Goal: Book appointment/travel/reservation

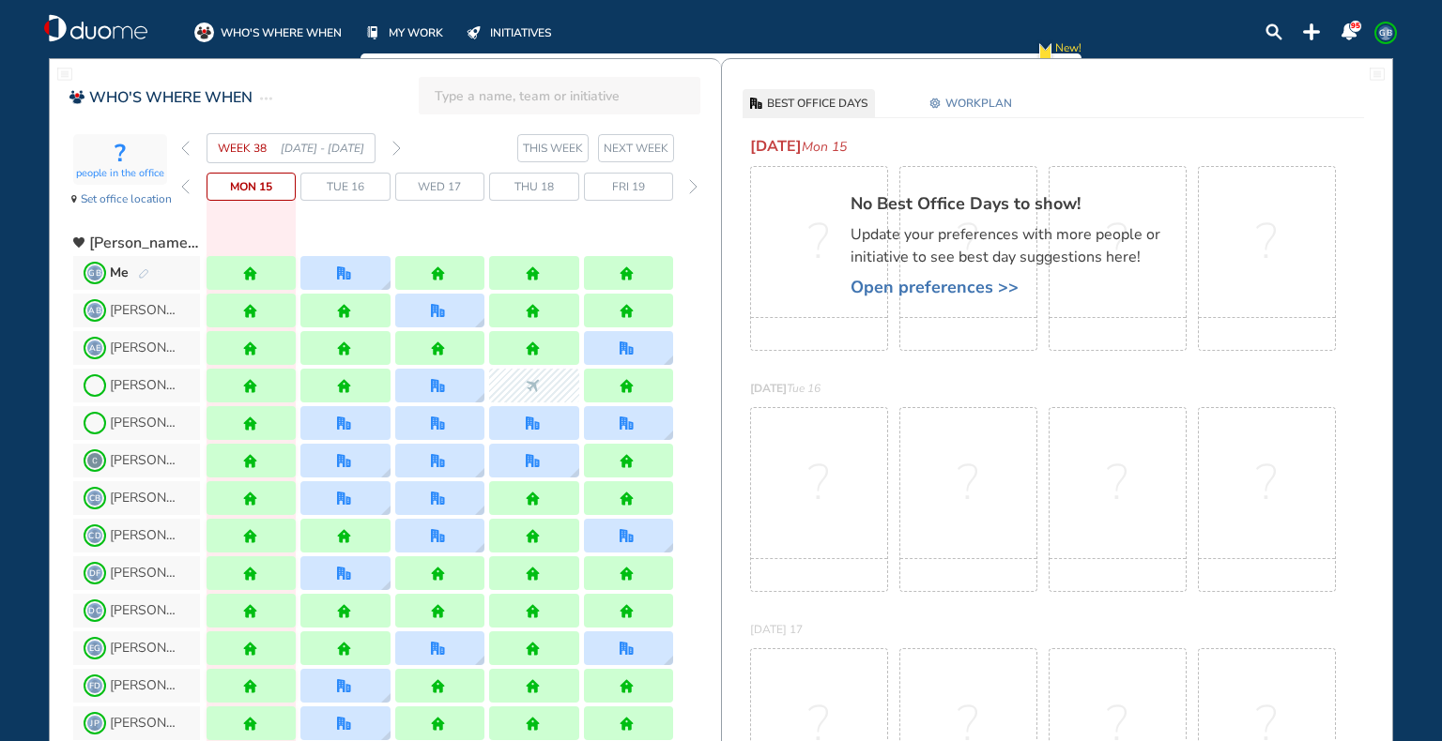
click at [398, 145] on img "forward week" at bounding box center [396, 148] width 8 height 15
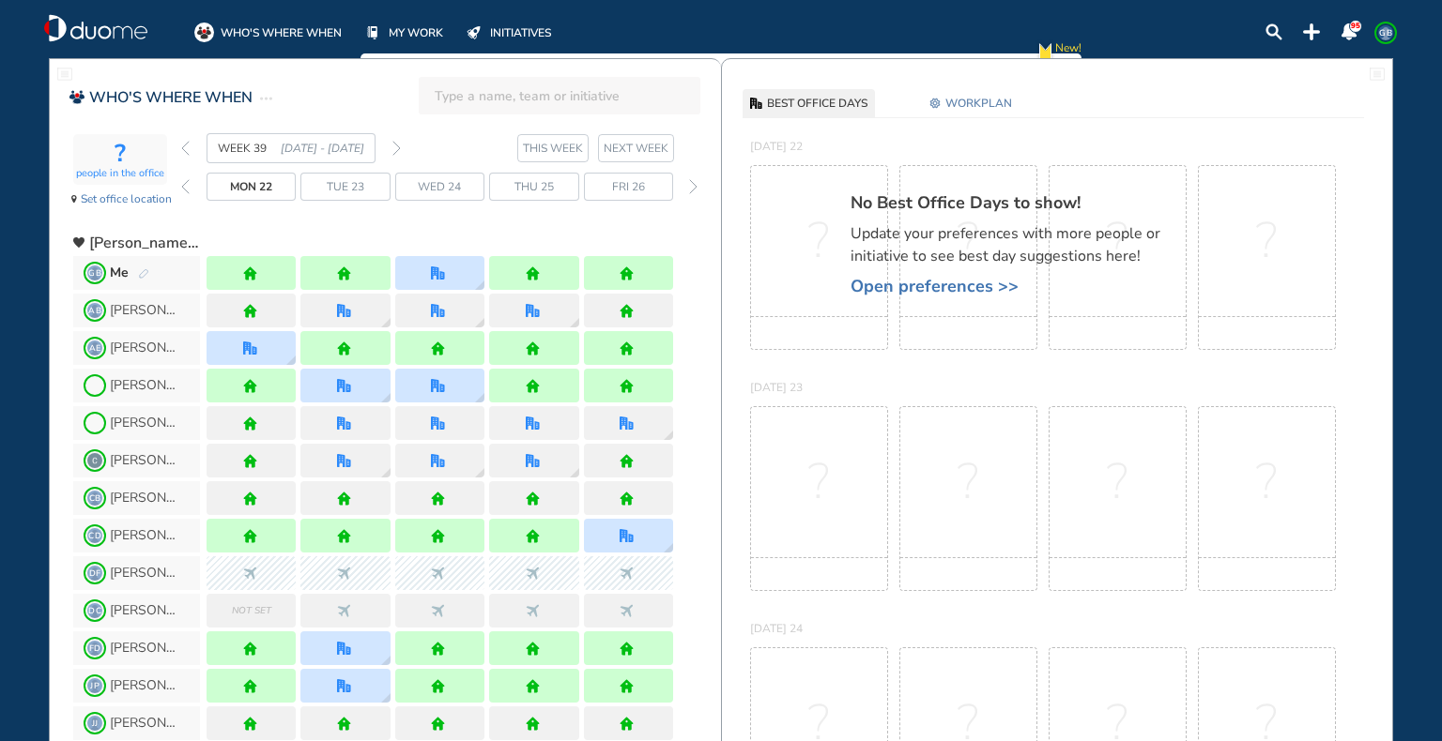
click at [398, 145] on img "forward week" at bounding box center [396, 148] width 8 height 15
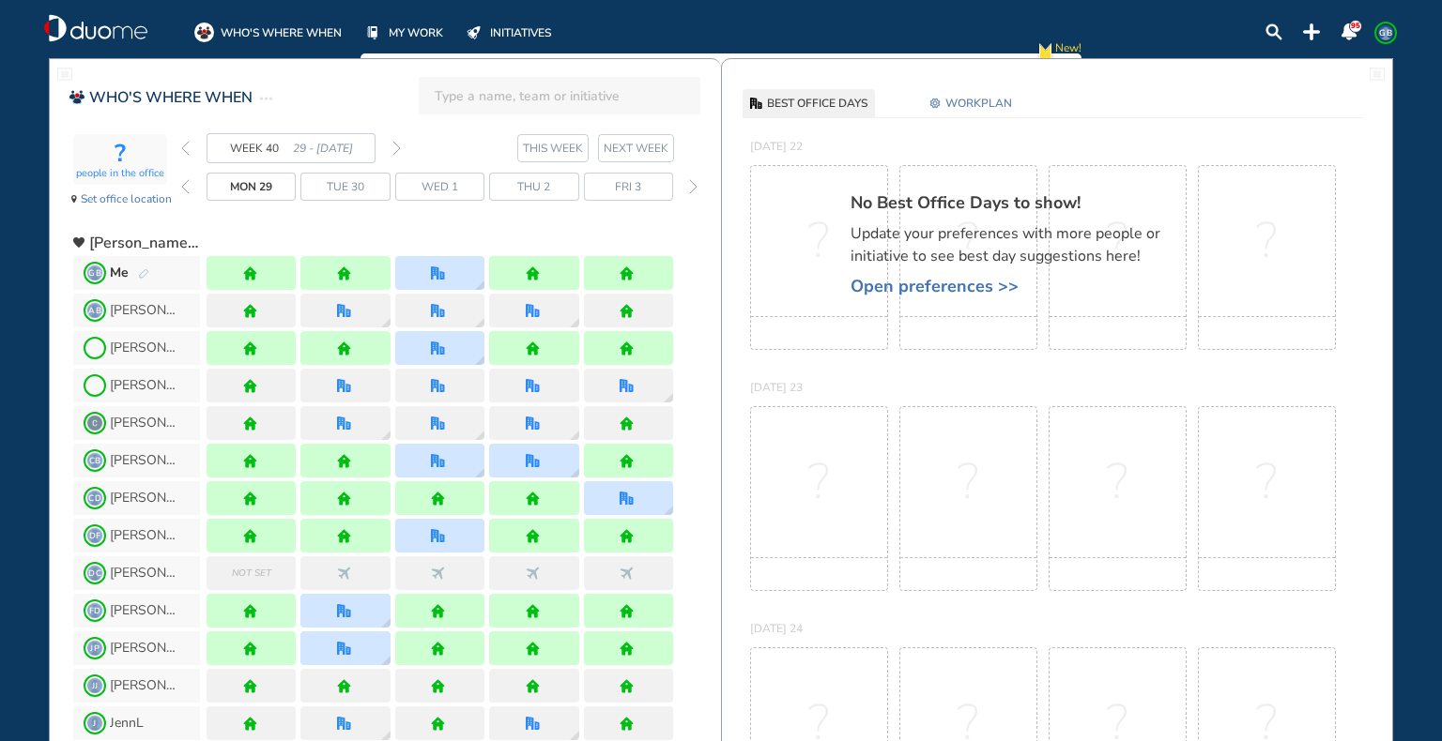
click at [398, 145] on img "forward week" at bounding box center [396, 148] width 8 height 15
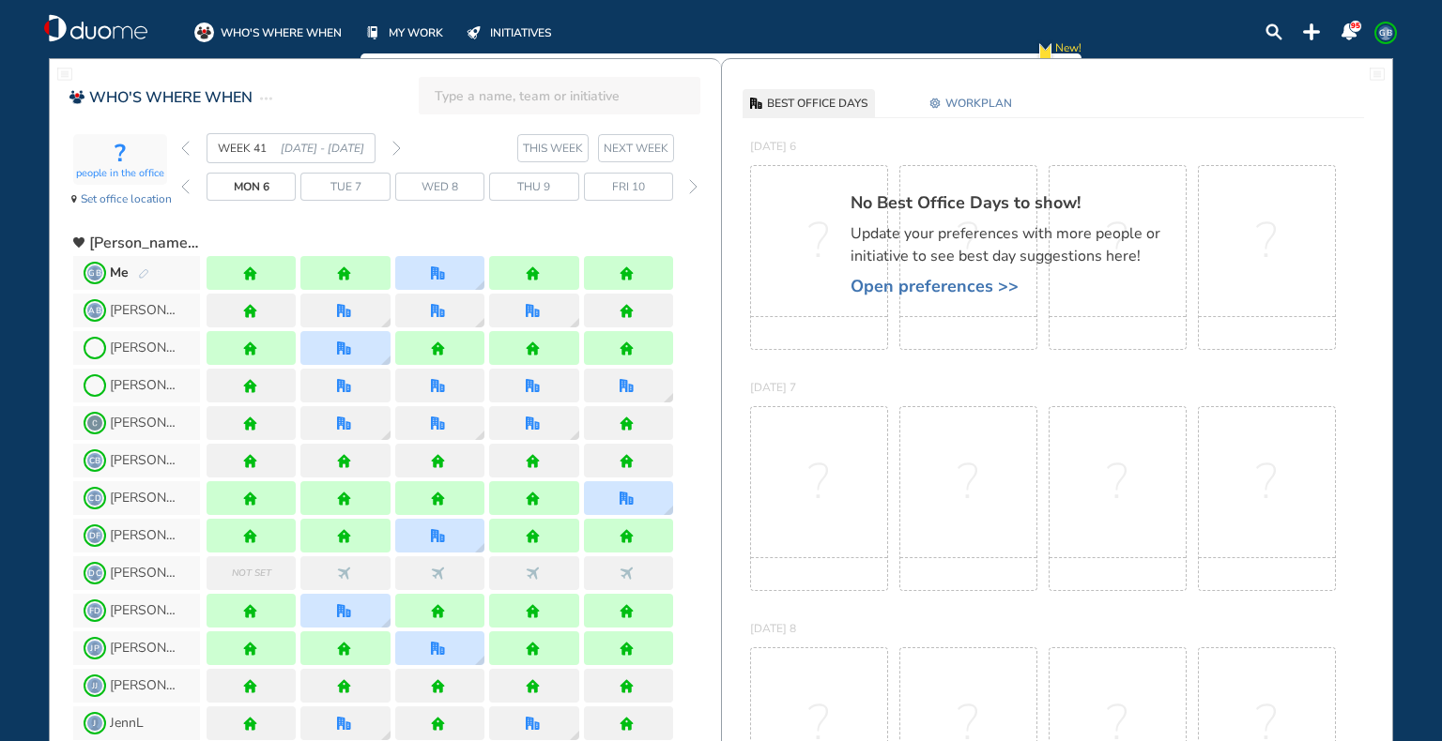
click at [401, 145] on section "WEEK 41 [DATE] - [DATE] THIS WEEK NEXT WEEK" at bounding box center [451, 148] width 540 height 30
click at [398, 145] on img "forward week" at bounding box center [396, 148] width 8 height 15
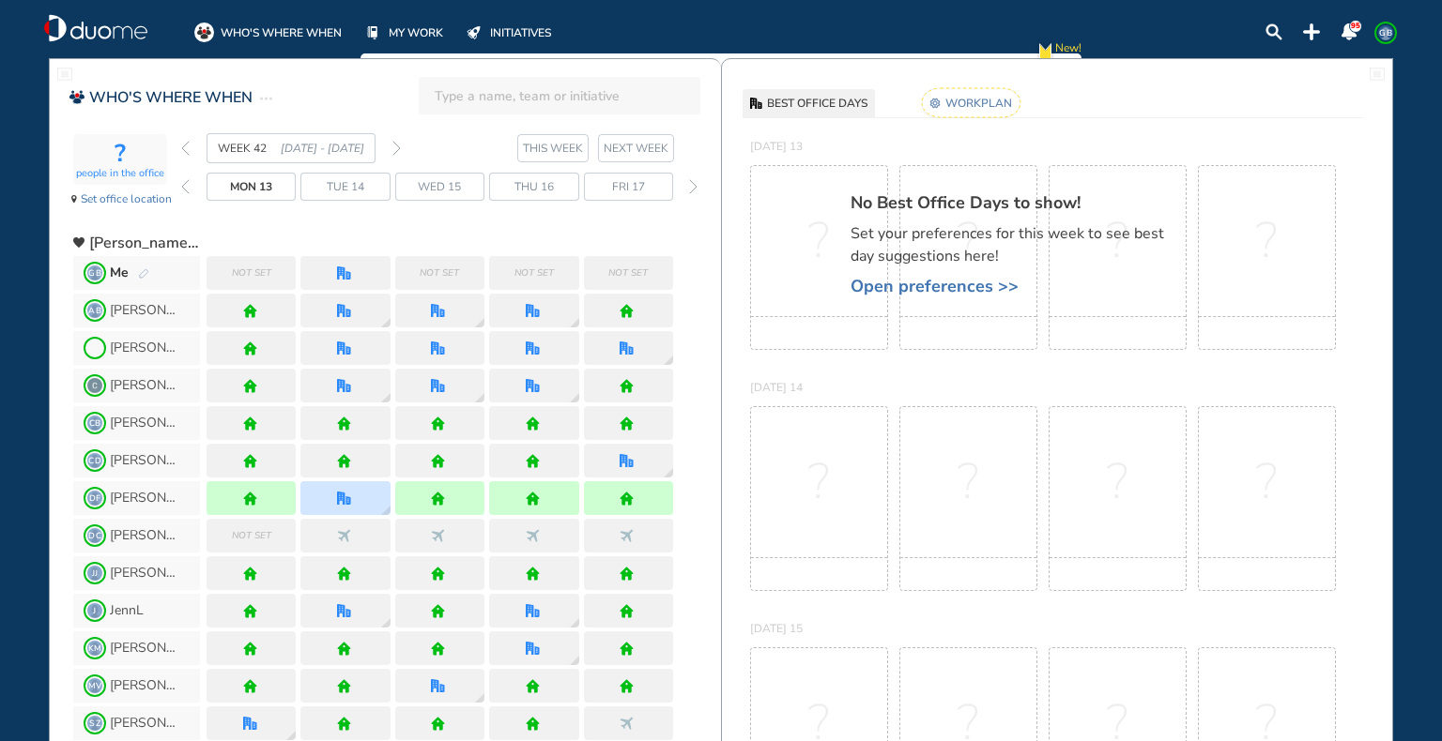
click at [138, 270] on img "pen-edit" at bounding box center [143, 274] width 11 height 12
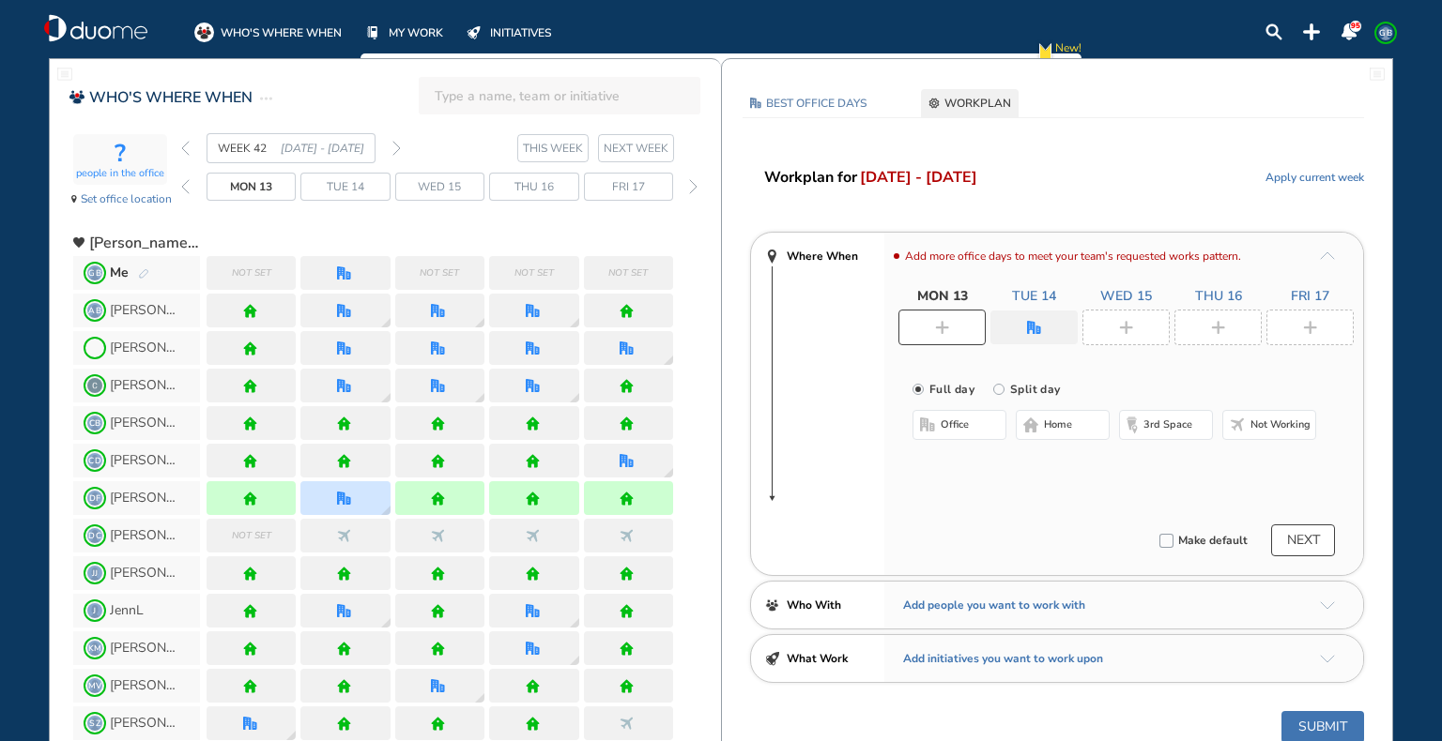
click at [946, 328] on img "plus-rounded-bdbdbd" at bounding box center [942, 328] width 14 height 14
click at [1038, 425] on button "home" at bounding box center [1063, 425] width 94 height 30
click at [1153, 328] on div at bounding box center [1125, 328] width 87 height 36
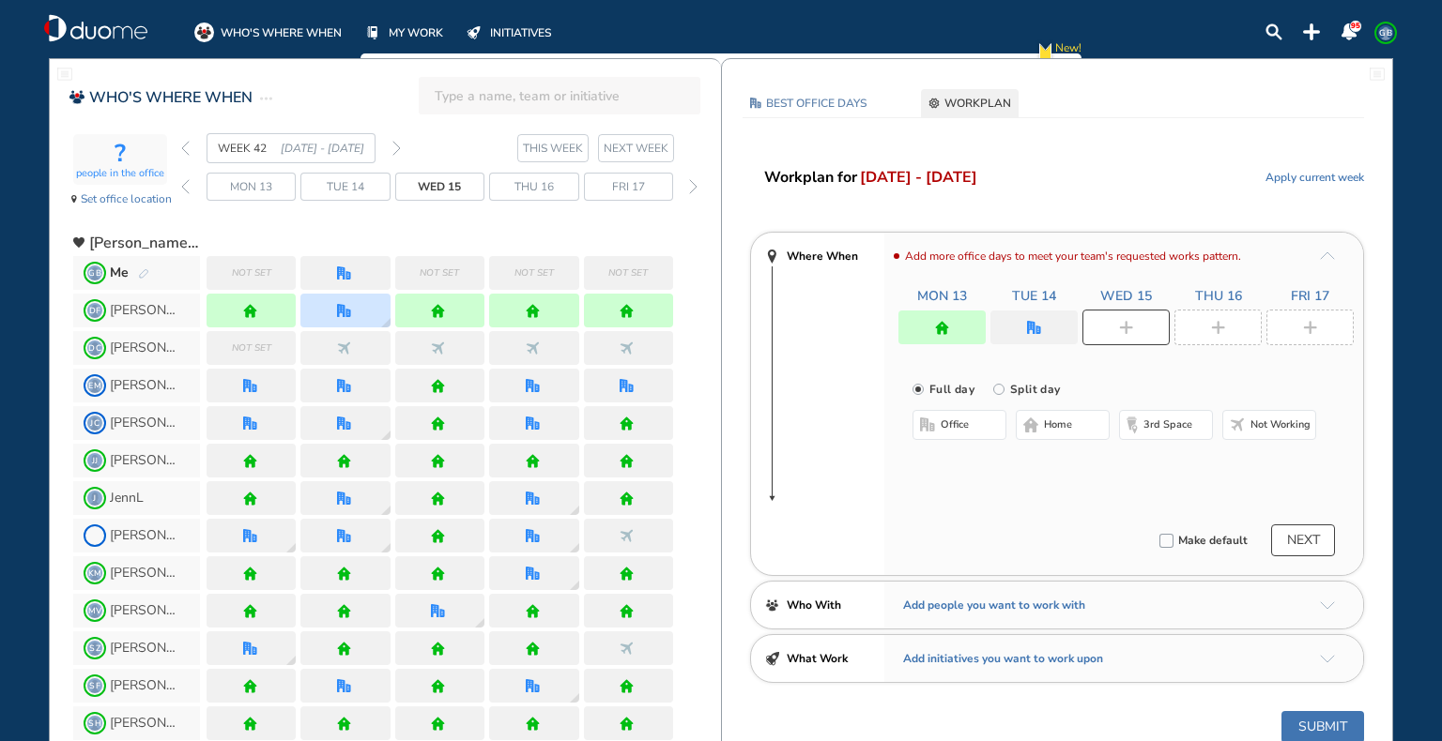
click at [1076, 419] on button "home" at bounding box center [1063, 425] width 94 height 30
click at [1220, 328] on img "plus-rounded-bdbdbd" at bounding box center [1218, 328] width 14 height 14
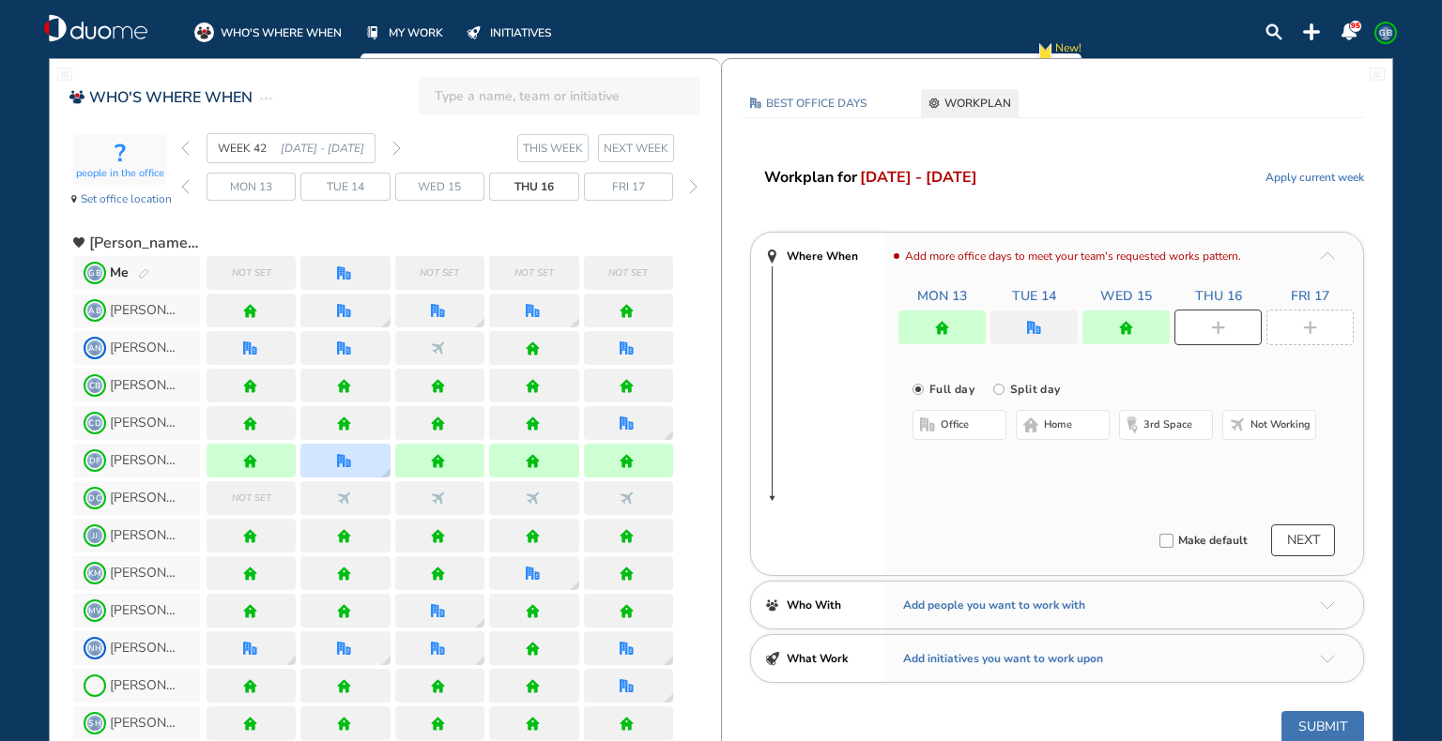
click at [1096, 416] on button "home" at bounding box center [1063, 425] width 94 height 30
click at [1305, 328] on img "plus-rounded-bdbdbd" at bounding box center [1310, 328] width 14 height 14
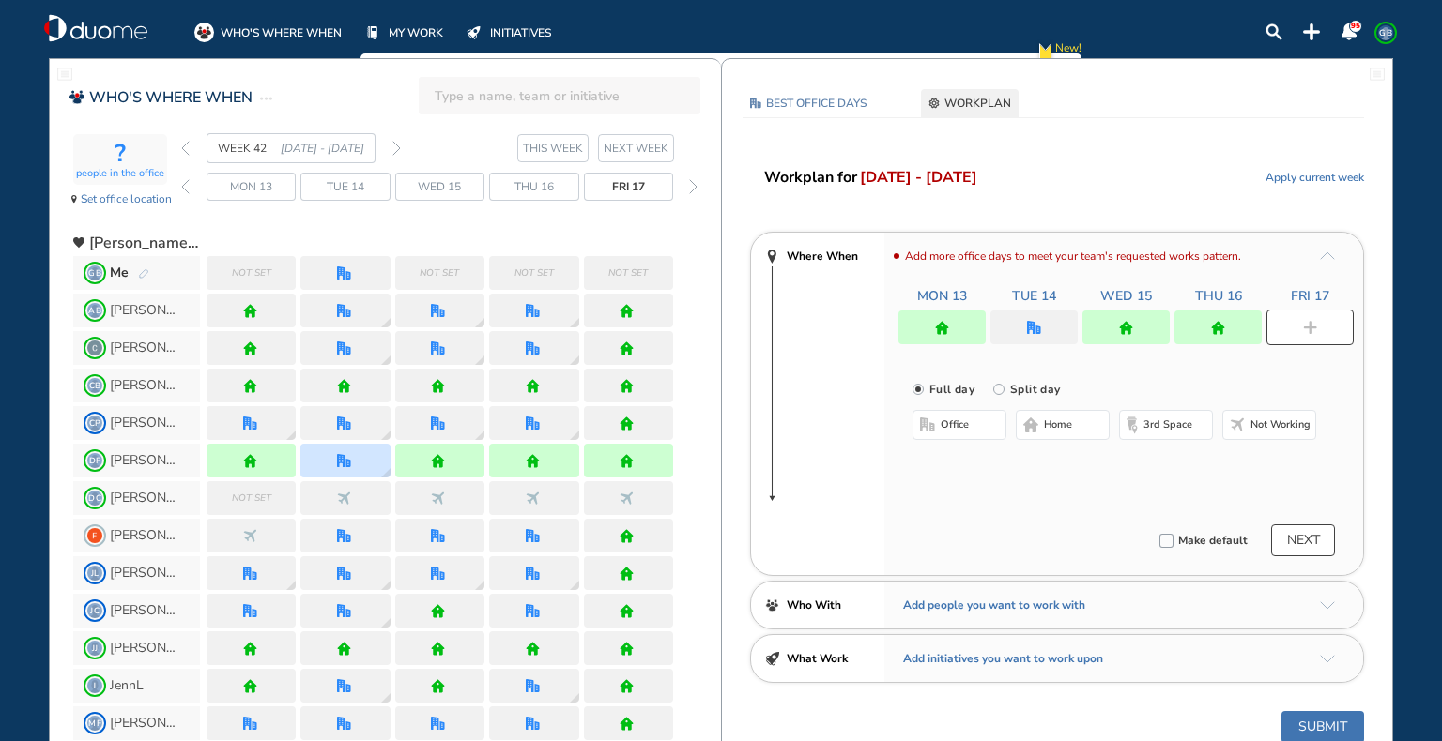
click at [1062, 424] on span "home" at bounding box center [1058, 425] width 28 height 15
click at [1031, 323] on img "office" at bounding box center [1034, 328] width 14 height 14
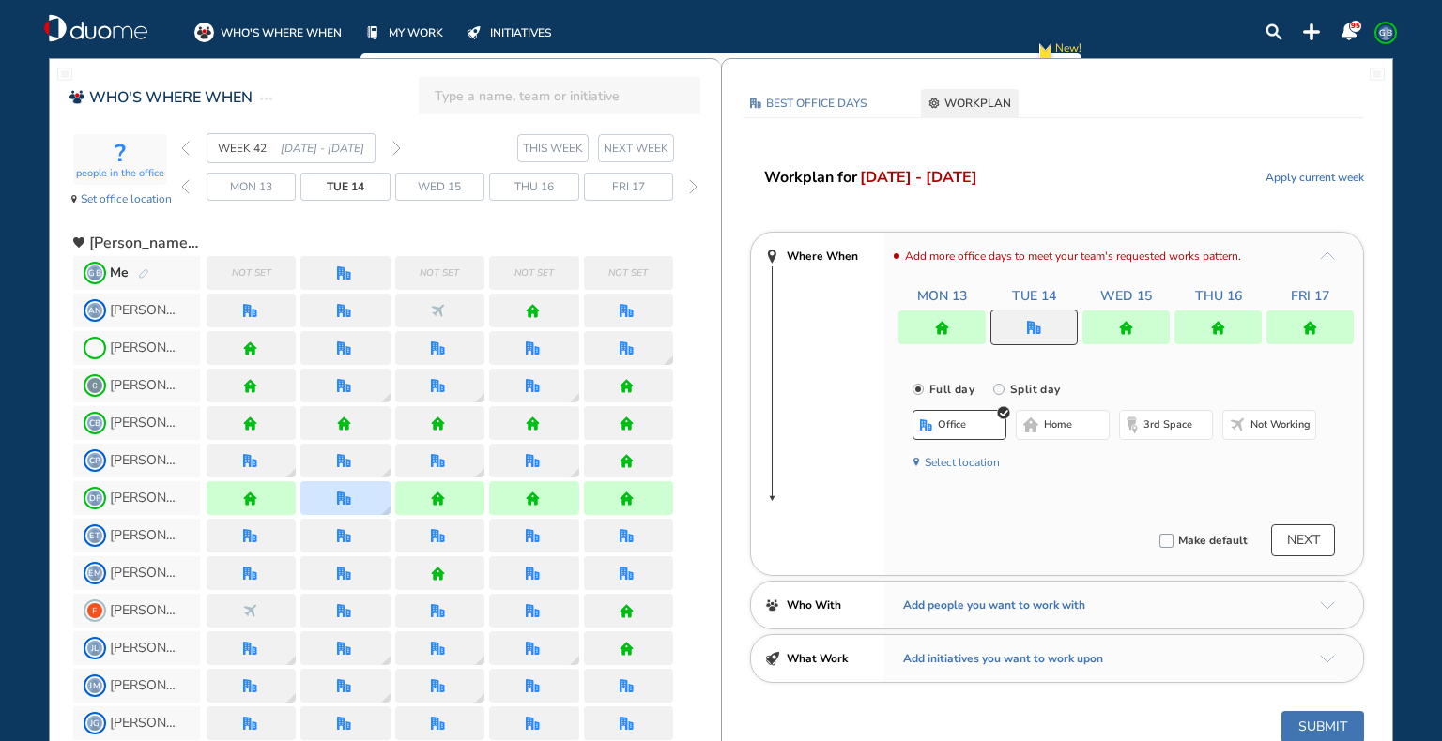
click at [972, 458] on button "Select location" at bounding box center [961, 462] width 75 height 19
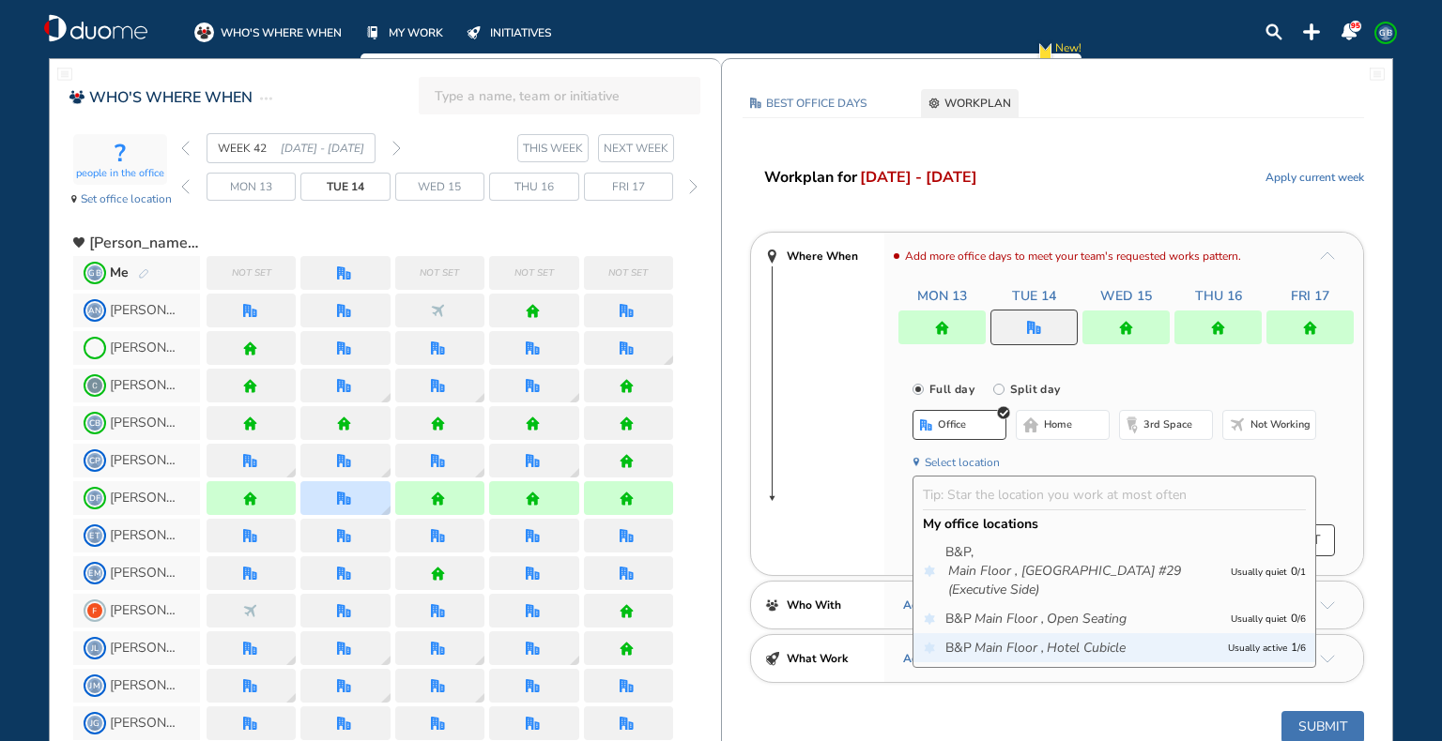
click at [1061, 651] on icon "Hotel Cubicle" at bounding box center [1085, 648] width 79 height 19
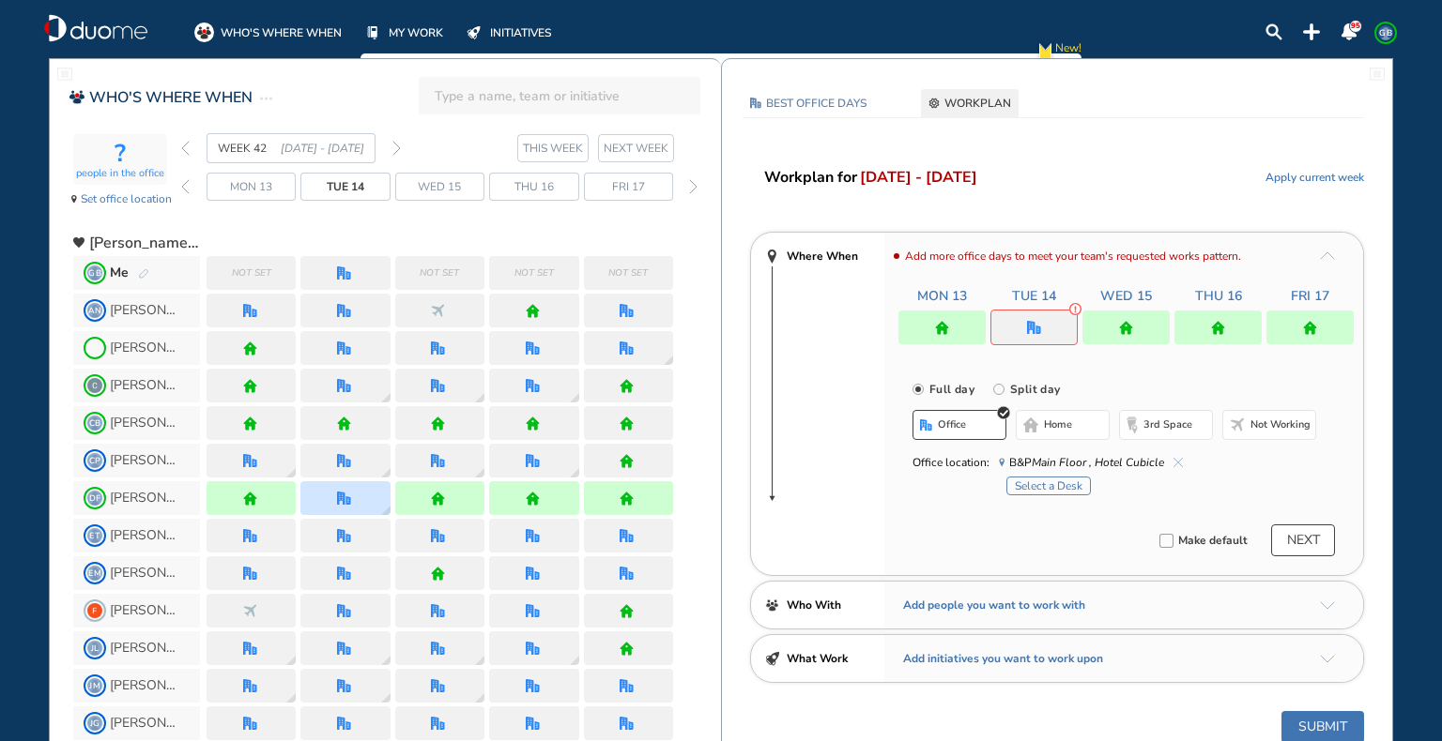
click at [1051, 486] on button "Select a Desk" at bounding box center [1048, 486] width 84 height 19
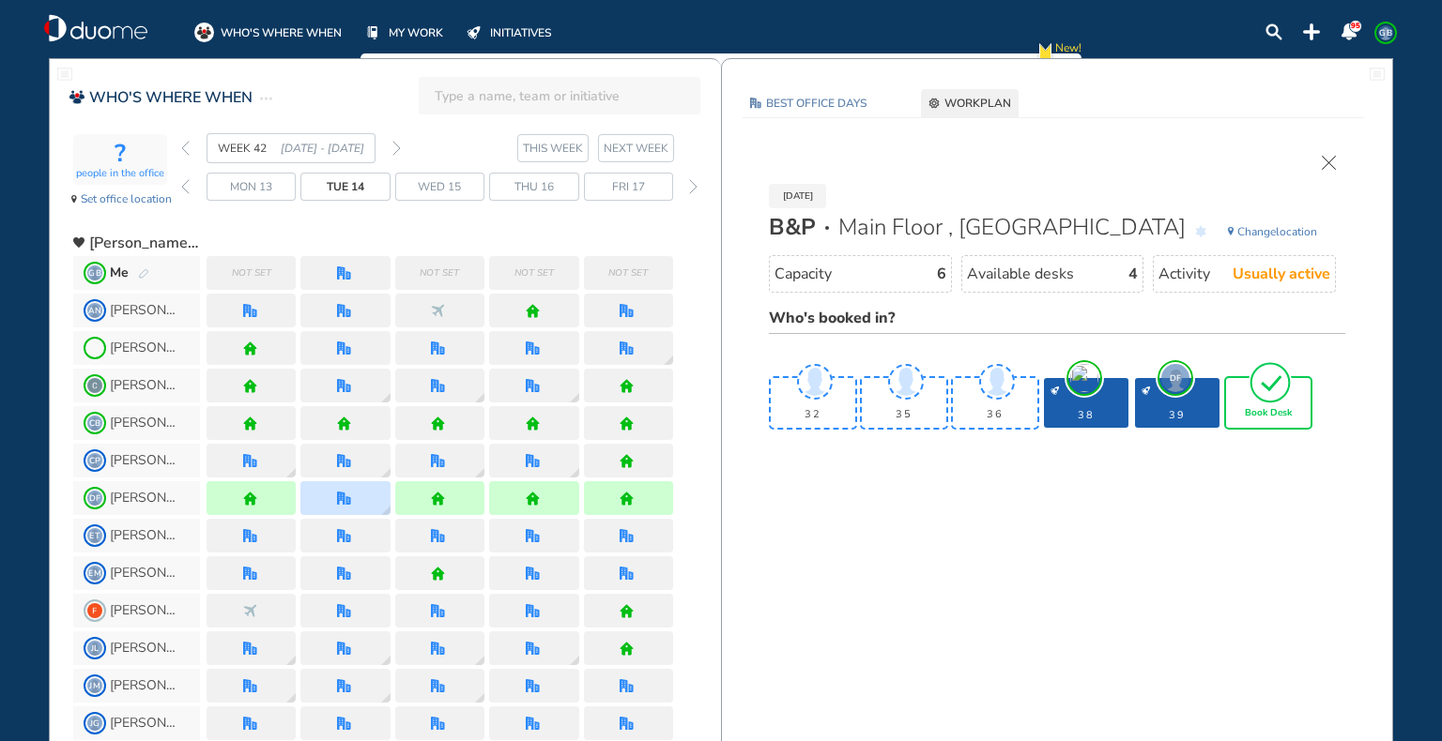
click at [1280, 397] on img "tick-rounded-outline" at bounding box center [1269, 382] width 43 height 44
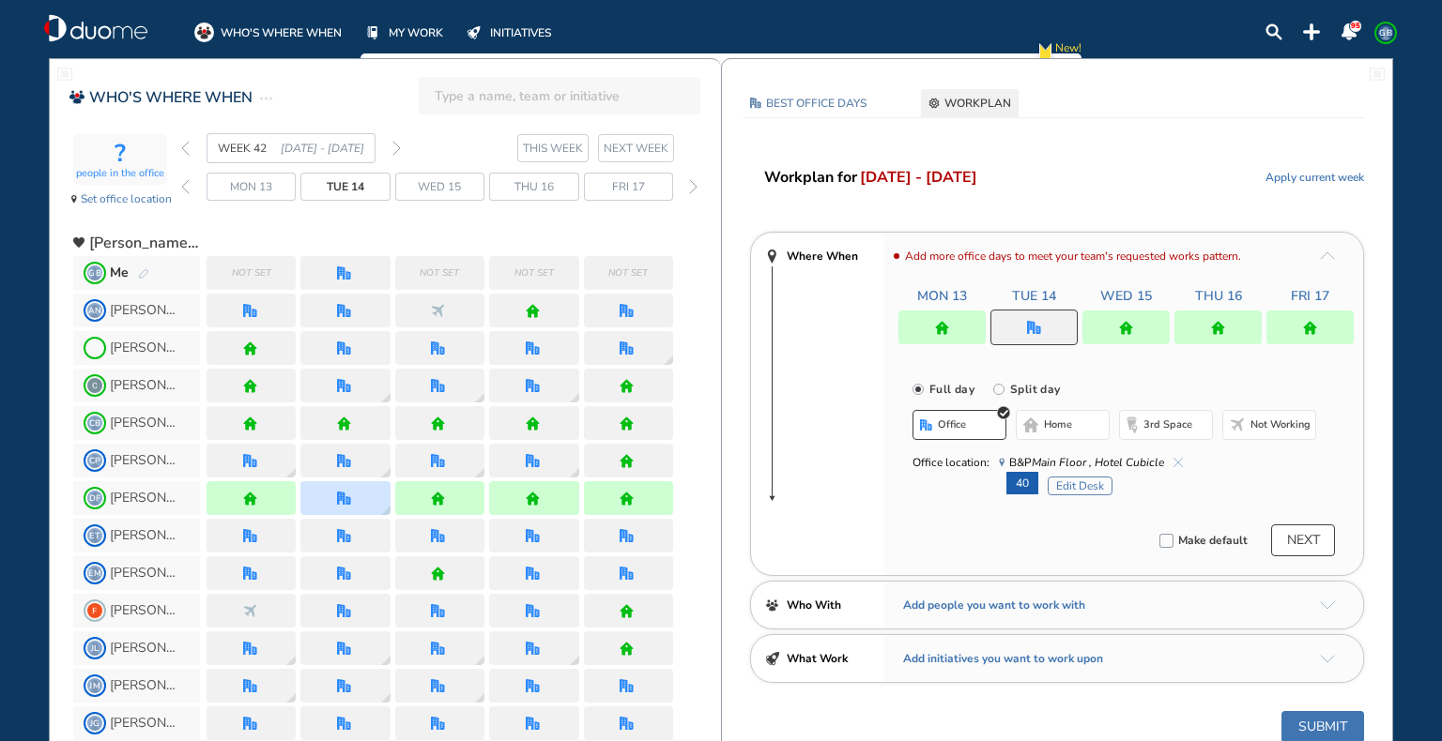
click at [1089, 488] on button "Edit Desk" at bounding box center [1079, 486] width 65 height 19
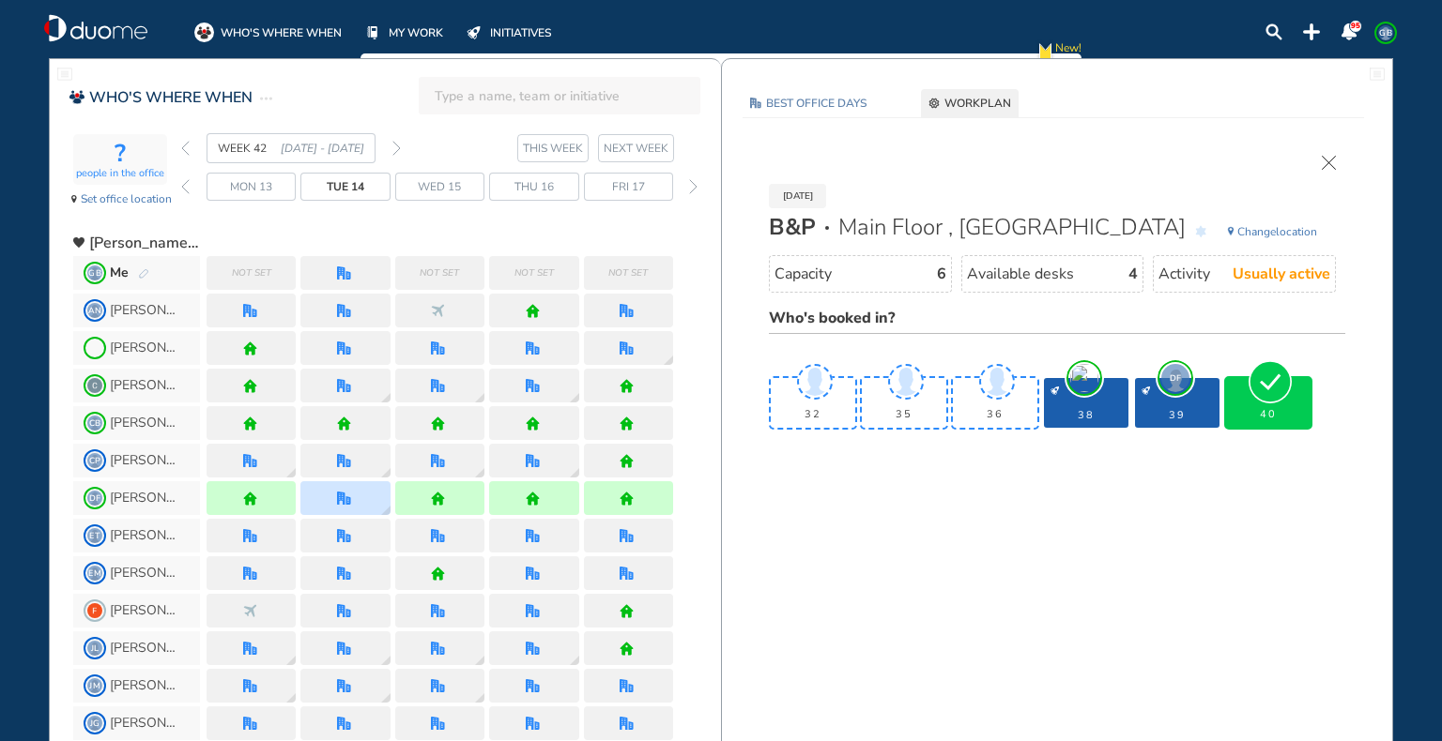
click at [1273, 399] on img "tick-rounded-background" at bounding box center [1269, 381] width 43 height 43
click at [136, 267] on div "Me" at bounding box center [129, 273] width 39 height 19
click at [1270, 405] on div "40" at bounding box center [1268, 403] width 84 height 50
click at [141, 272] on img "pen-edit" at bounding box center [143, 274] width 11 height 12
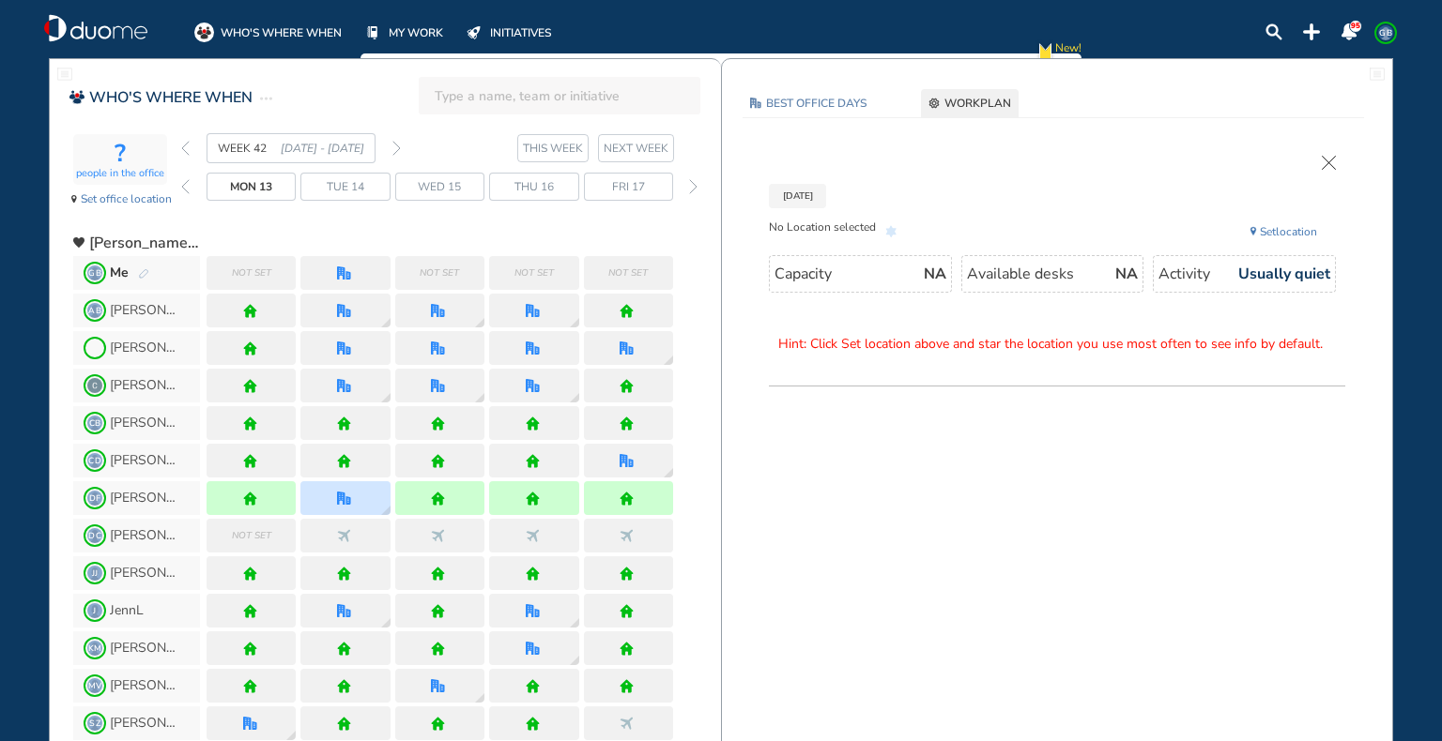
click at [240, 271] on span "Not set" at bounding box center [251, 273] width 39 height 19
click at [135, 268] on div "Me" at bounding box center [129, 273] width 39 height 19
click at [139, 264] on div "Me" at bounding box center [129, 273] width 39 height 19
click at [143, 266] on div "Me" at bounding box center [129, 273] width 39 height 19
click at [268, 274] on span "Not set" at bounding box center [251, 273] width 39 height 19
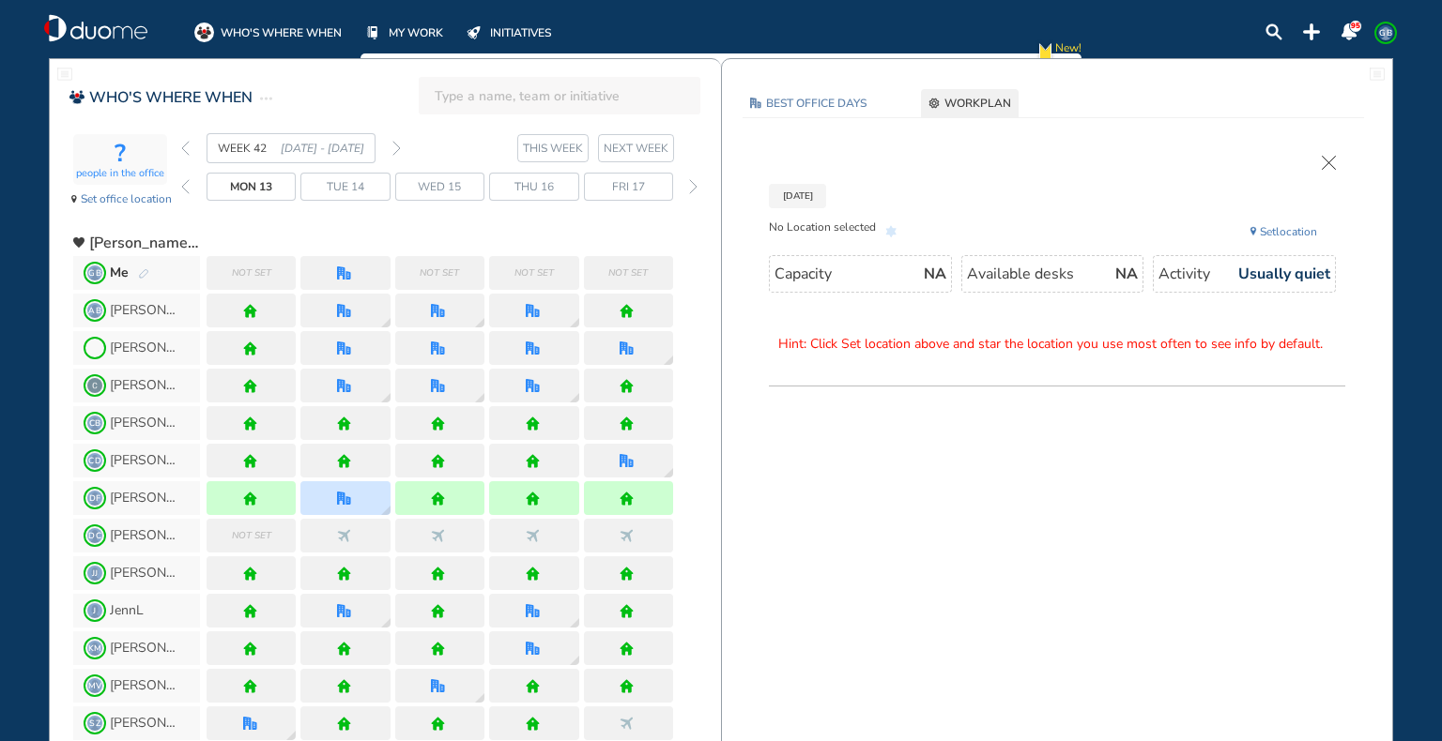
click at [1283, 232] on span "Set location" at bounding box center [1288, 231] width 57 height 19
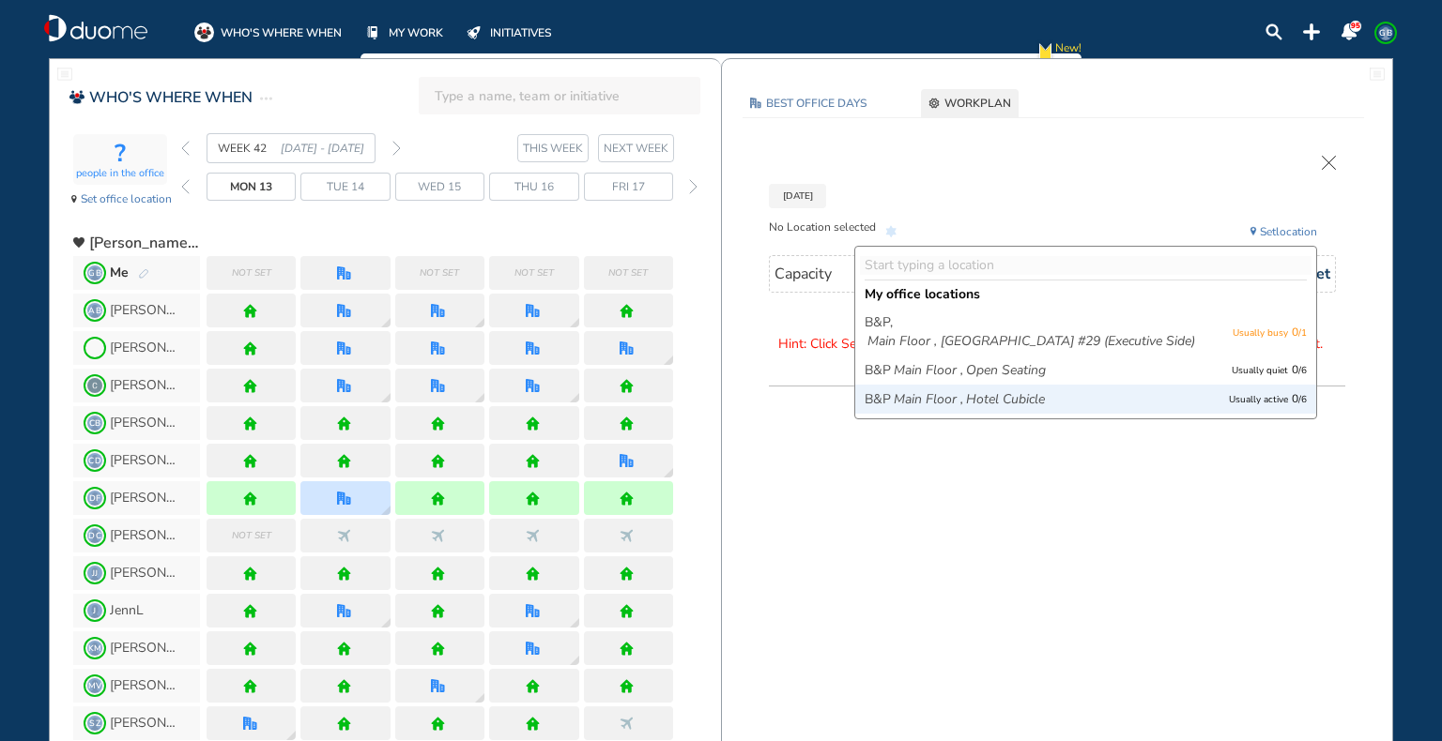
click at [1155, 396] on span "B&P Main Floor , Hotel Cubicle" at bounding box center [1033, 399] width 339 height 19
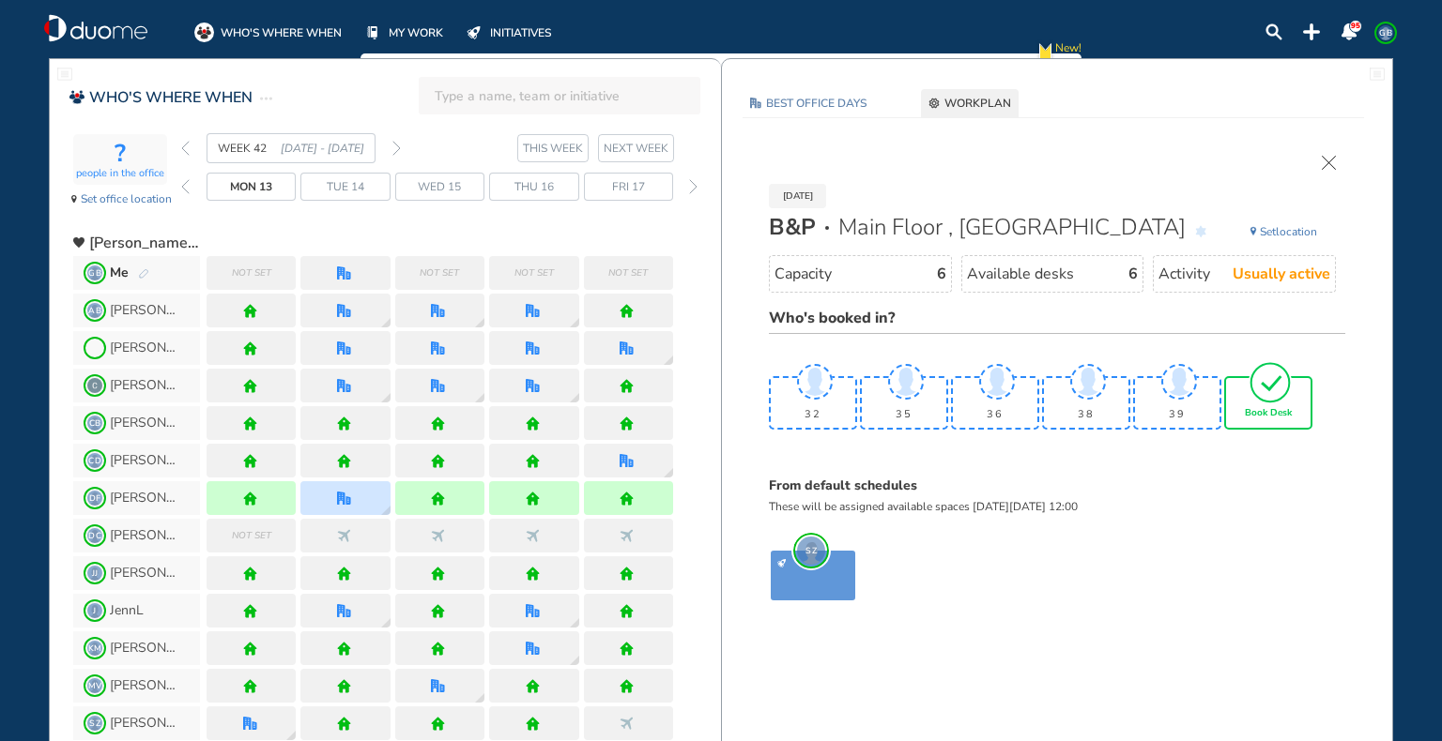
click at [1272, 408] on span "Book Desk" at bounding box center [1268, 413] width 47 height 11
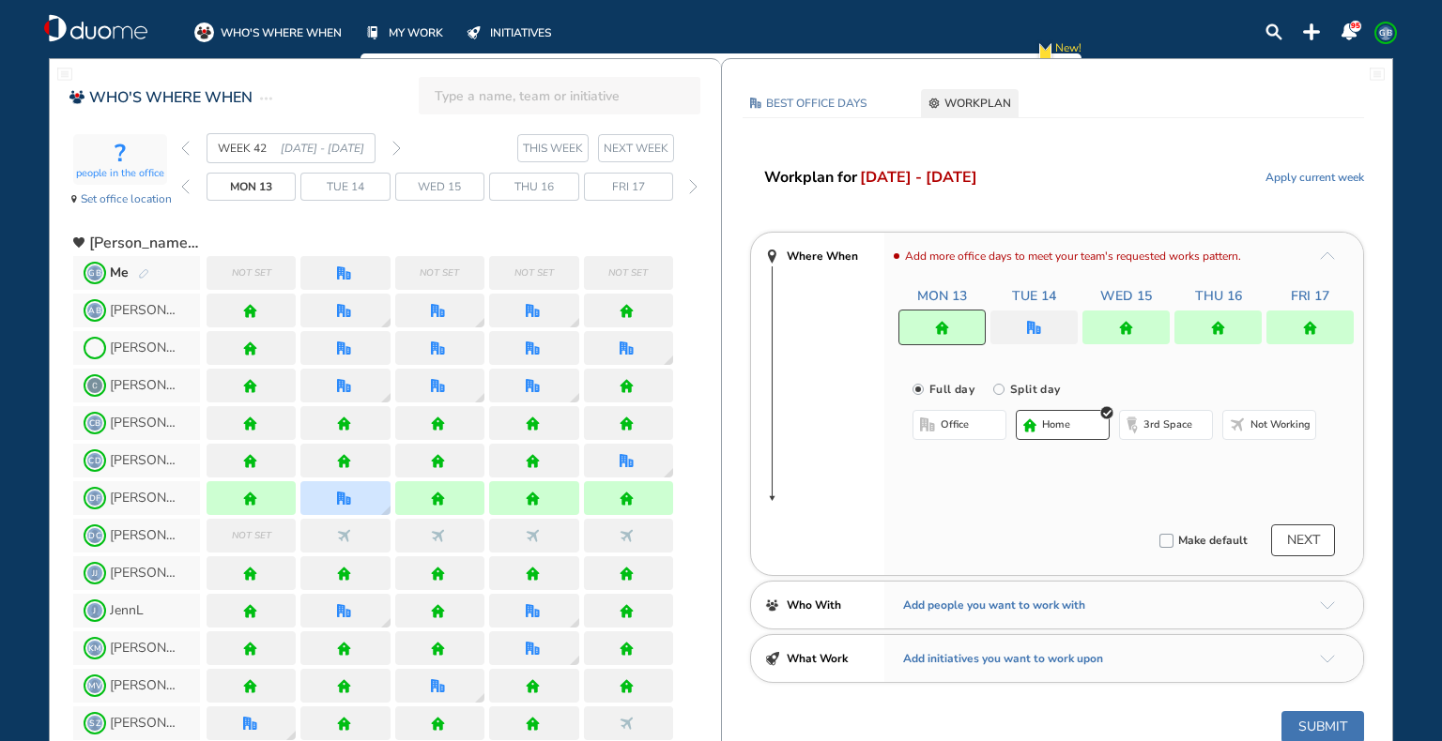
click at [1301, 724] on button "Submit" at bounding box center [1322, 727] width 83 height 32
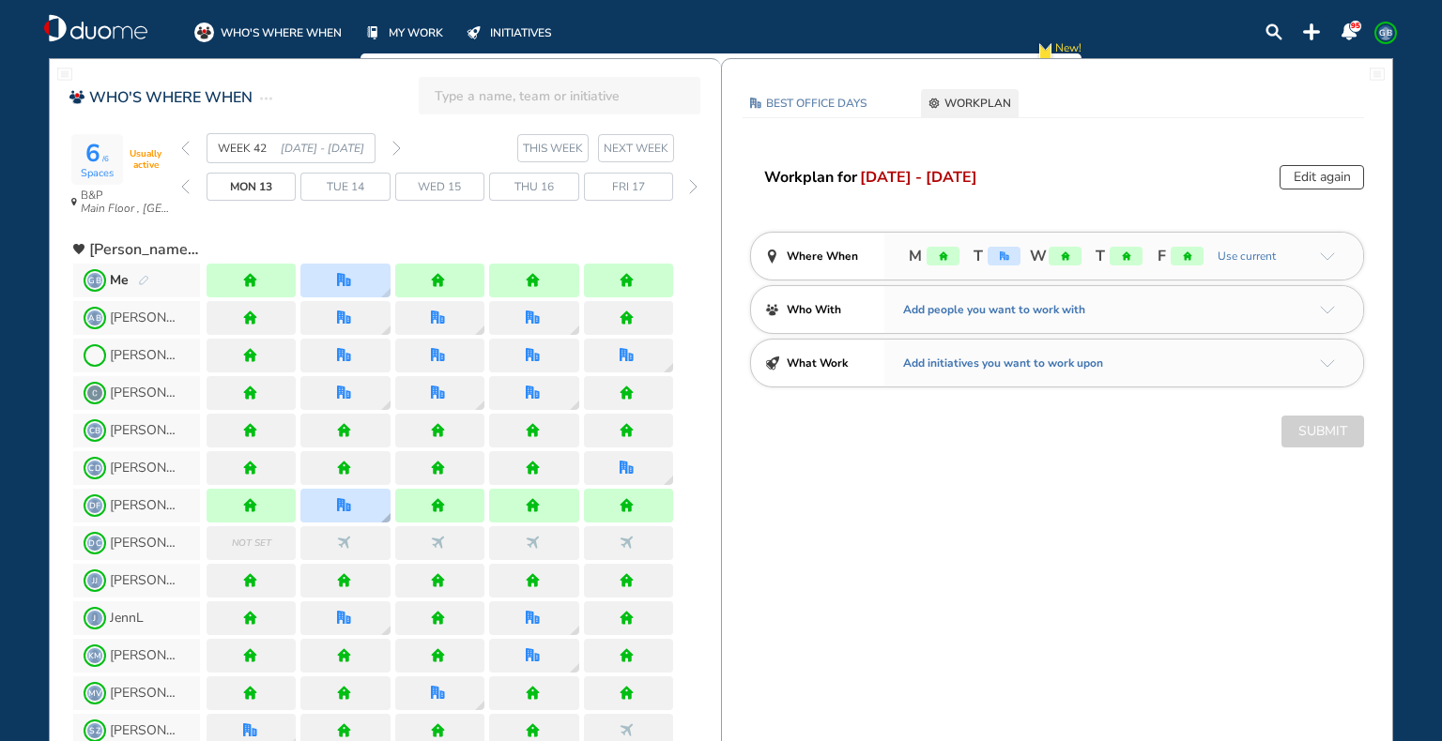
click at [344, 506] on img "office" at bounding box center [344, 505] width 14 height 14
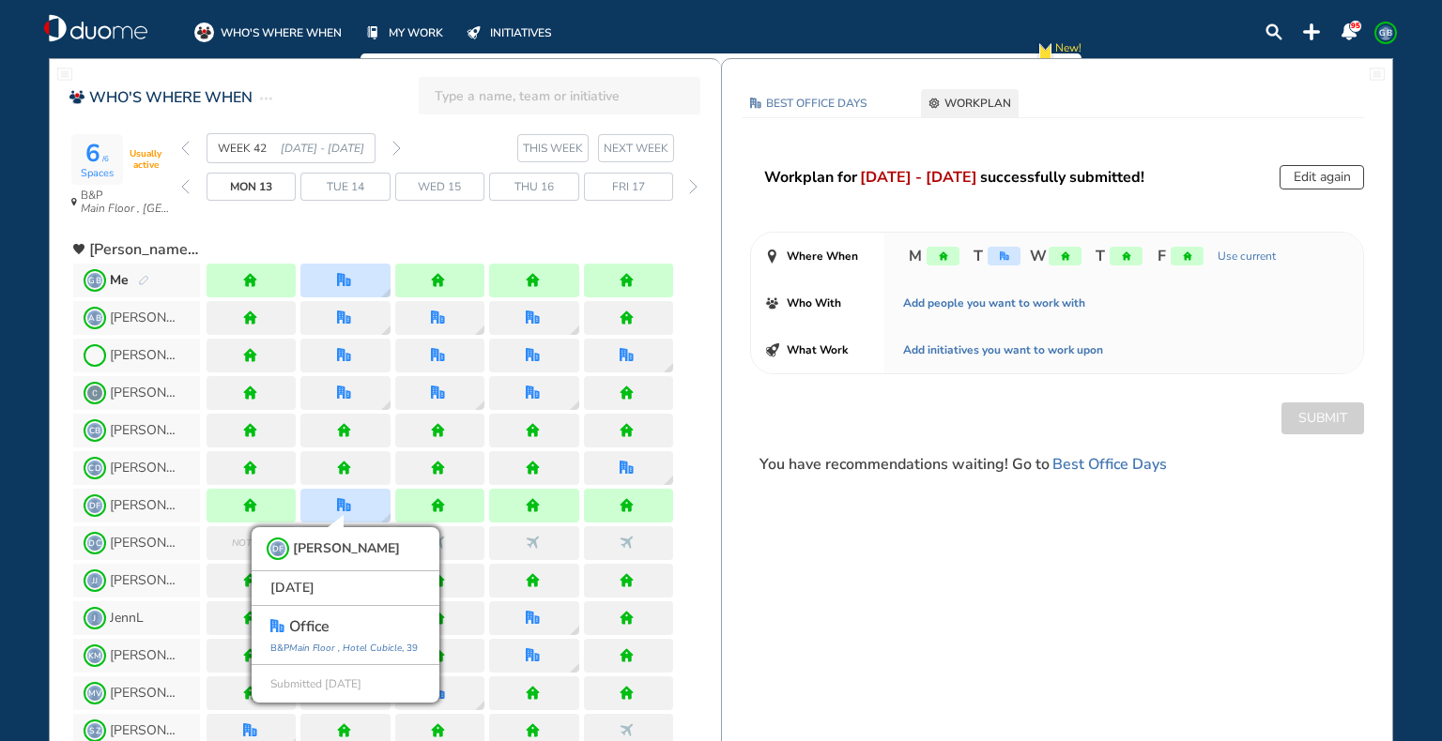
click at [1390, 33] on span "GB" at bounding box center [1385, 32] width 15 height 15
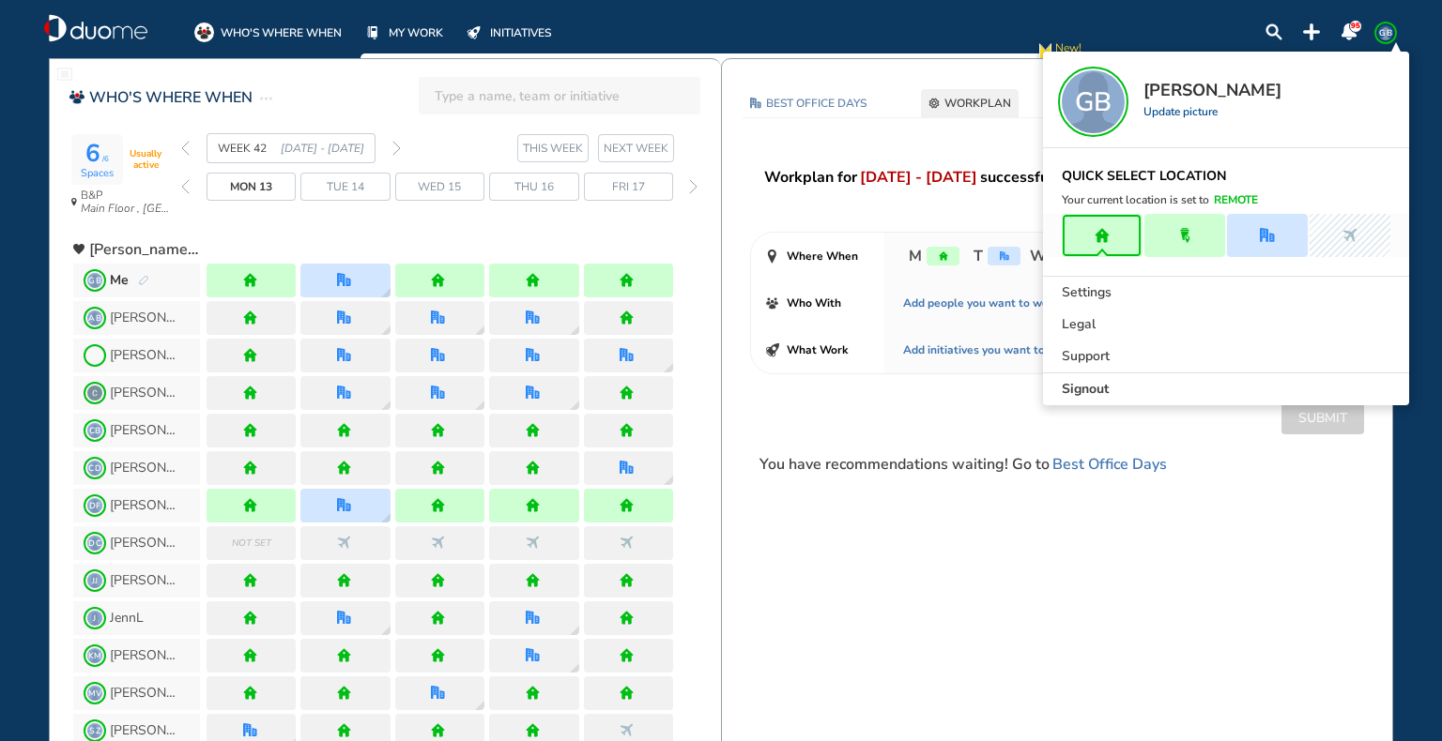
click at [1132, 388] on div "Signout" at bounding box center [1226, 390] width 366 height 32
